Goal: Navigation & Orientation: Find specific page/section

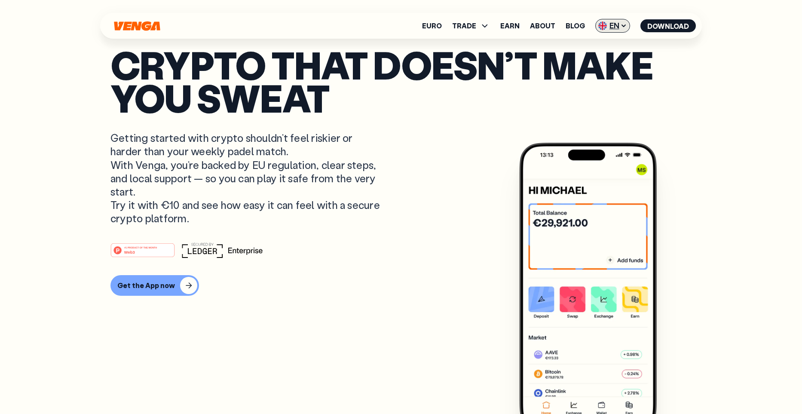
click at [612, 27] on span "EN" at bounding box center [612, 26] width 35 height 14
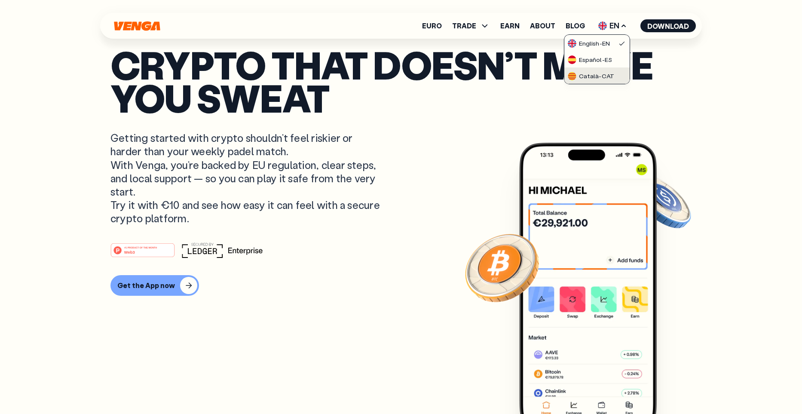
click at [601, 75] on div "Català - CAT" at bounding box center [591, 76] width 46 height 9
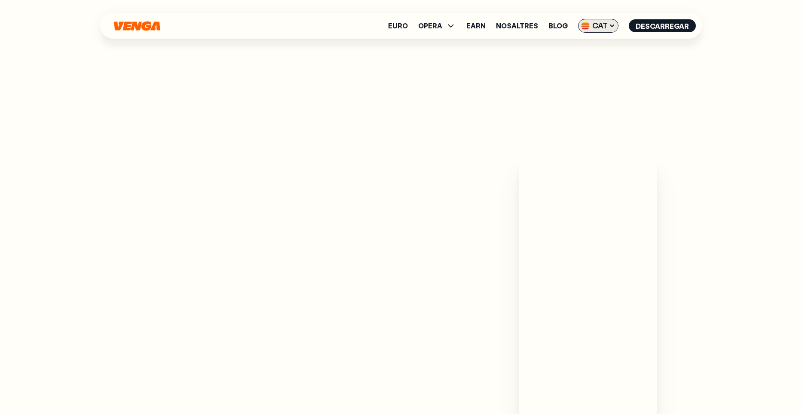
scroll to position [397, 0]
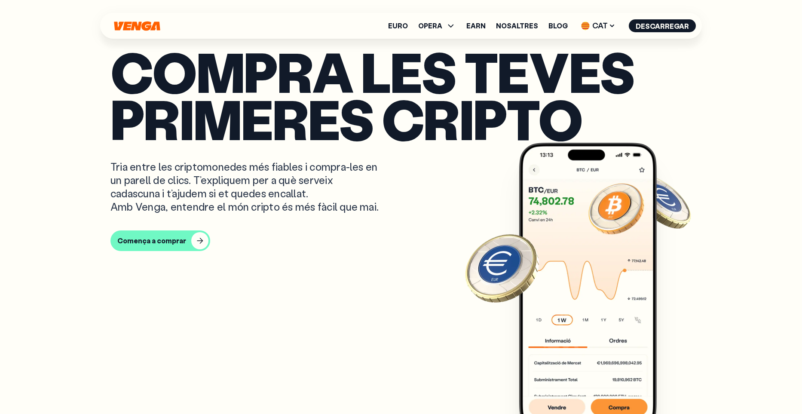
click at [150, 28] on icon "Inici" at bounding box center [137, 25] width 46 height 9
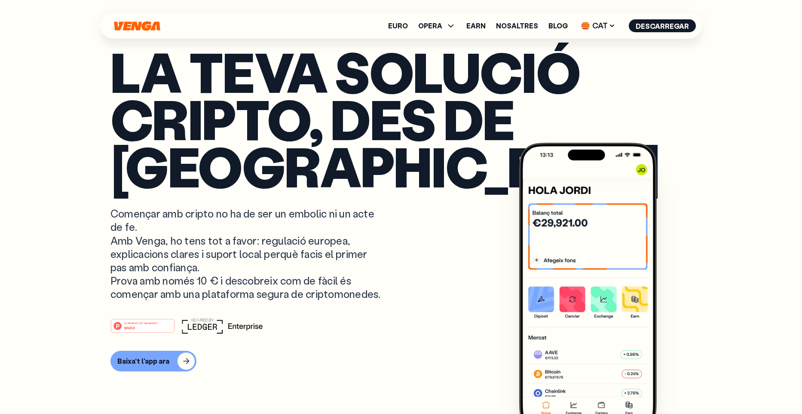
click at [150, 28] on icon "Inici" at bounding box center [137, 25] width 46 height 9
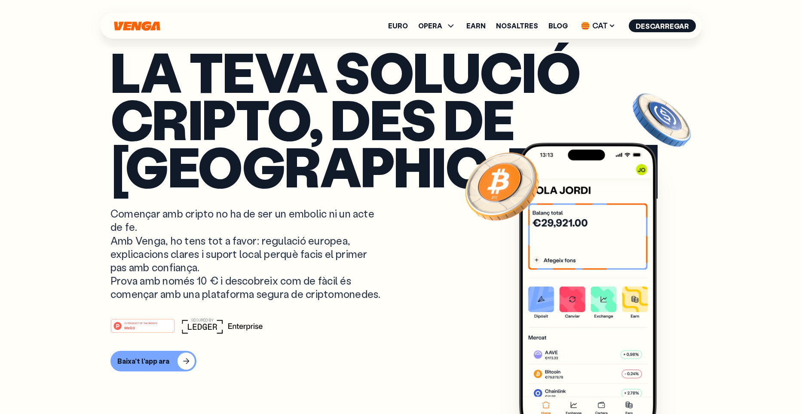
click at [150, 28] on icon "Inici" at bounding box center [137, 25] width 46 height 9
